Goal: Task Accomplishment & Management: Complete application form

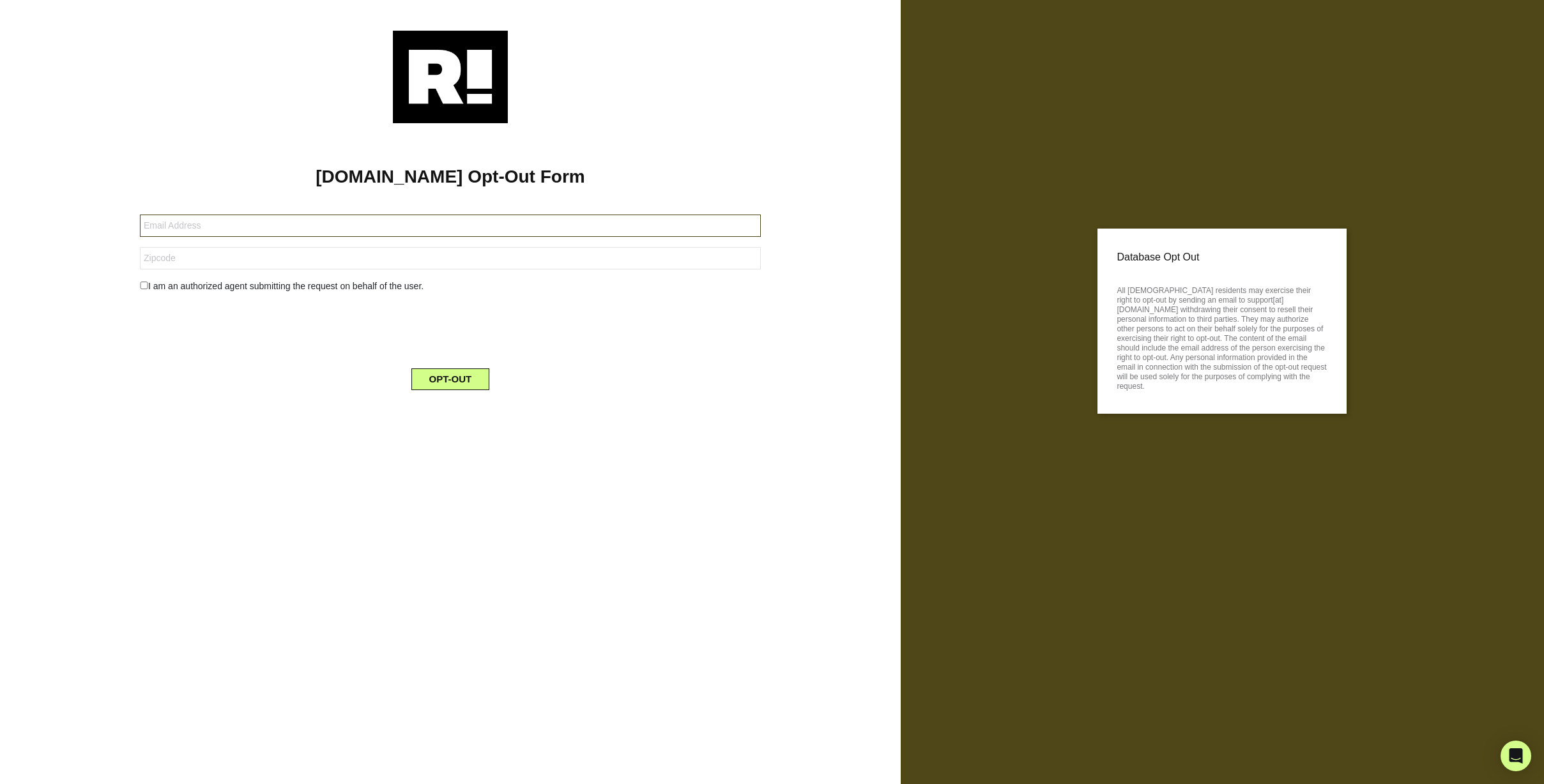
click at [204, 227] on input "text" at bounding box center [450, 226] width 621 height 22
type input "[EMAIL_ADDRESS][DOMAIN_NAME]"
type input "78759"
click at [147, 284] on input "checkbox" at bounding box center [144, 285] width 9 height 8
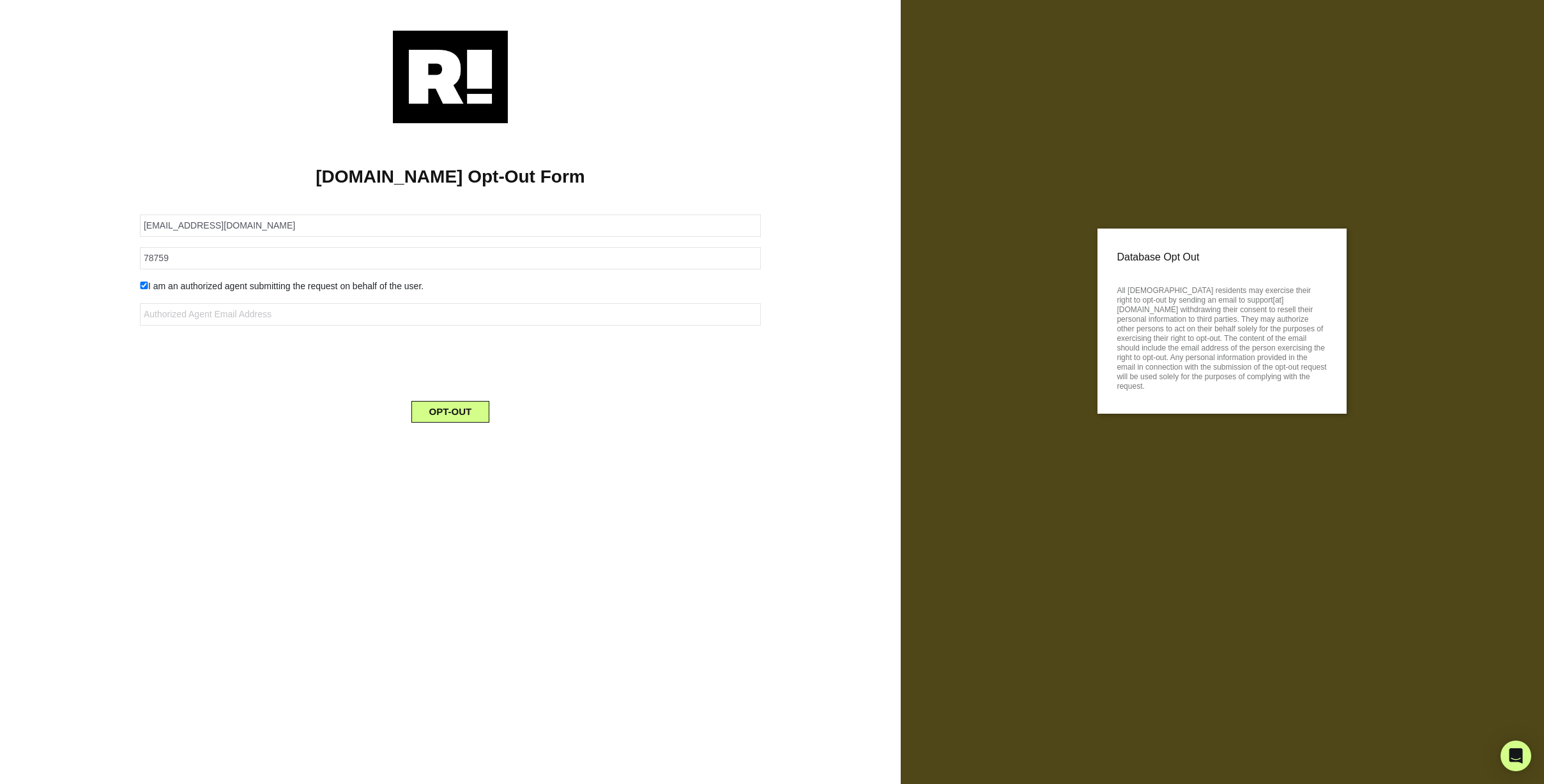
checkbox input "false"
click at [420, 379] on button "OPT-OUT" at bounding box center [450, 379] width 78 height 21
